Goal: Task Accomplishment & Management: Use online tool/utility

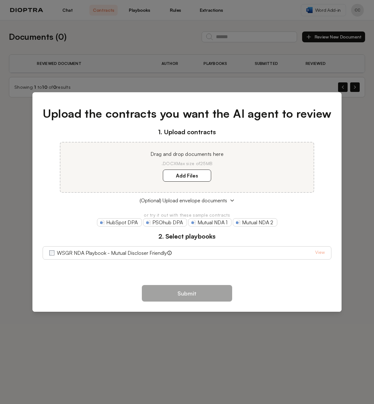
drag, startPoint x: 247, startPoint y: 96, endPoint x: 257, endPoint y: 96, distance: 9.5
click at [247, 96] on div "Upload the contracts you want the AI agent to review 1. Upload contracts Drag a…" at bounding box center [187, 186] width 310 height 183
click at [356, 269] on div "Upload the contracts you want the AI agent to review 1. Upload contracts Drag a…" at bounding box center [187, 202] width 374 height 404
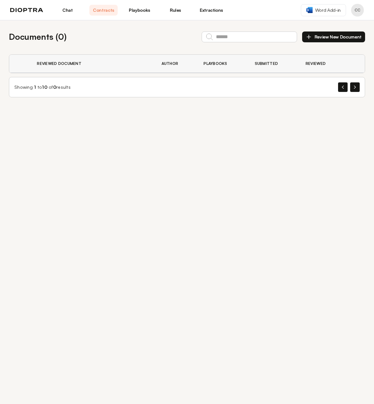
click at [312, 36] on icon "button" at bounding box center [309, 37] width 6 height 6
